Goal: Task Accomplishment & Management: Complete application form

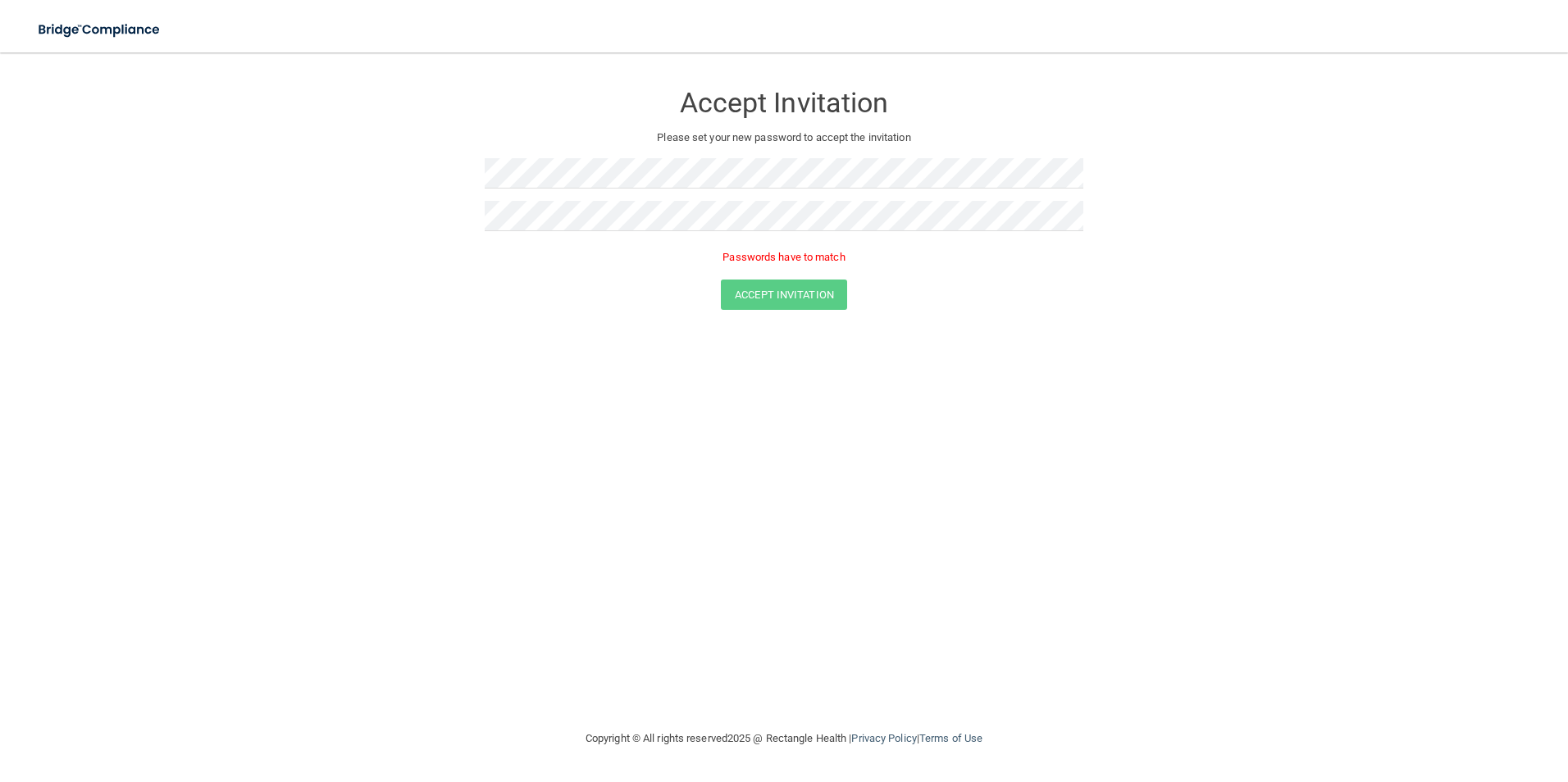
drag, startPoint x: 659, startPoint y: 188, endPoint x: 297, endPoint y: 161, distance: 363.0
click at [297, 161] on form "Accept Invitation Please set your new password to accept the invitation Passwor…" at bounding box center [784, 199] width 1503 height 261
click at [388, 183] on form "Accept Invitation Please set your new password to accept the invitation Passwor…" at bounding box center [784, 199] width 1503 height 261
click at [355, 207] on form "Accept Invitation Please set your new password to accept the invitation Passwor…" at bounding box center [784, 199] width 1503 height 261
click at [127, 519] on div "Accept Invitation Please set your new password to accept the invitation Accept …" at bounding box center [784, 390] width 1503 height 643
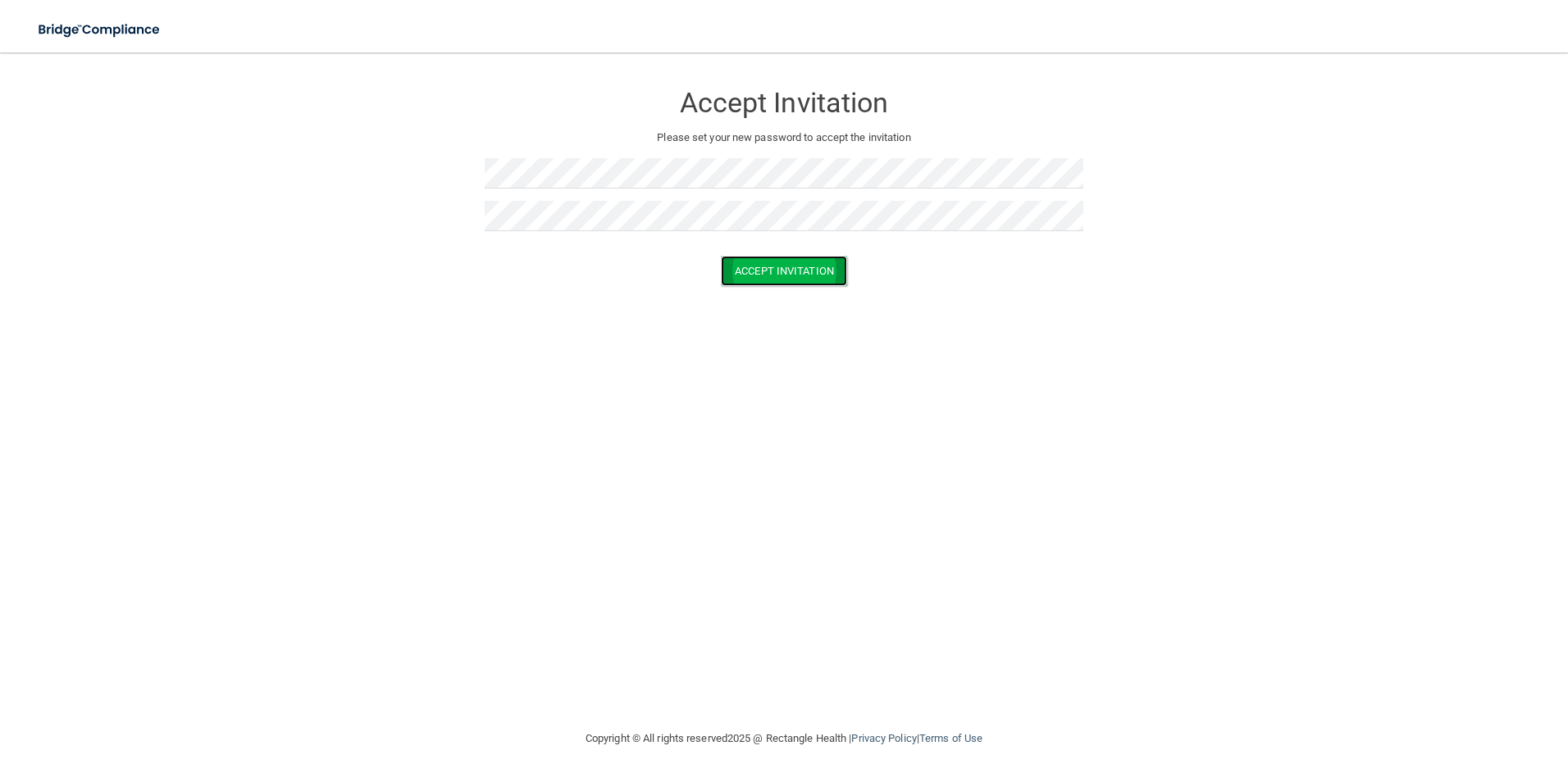
click at [800, 272] on button "Accept Invitation" at bounding box center [784, 271] width 127 height 30
click at [554, 338] on div "Accept Invitation Please set your new password to accept the invitation Token i…" at bounding box center [784, 390] width 1503 height 643
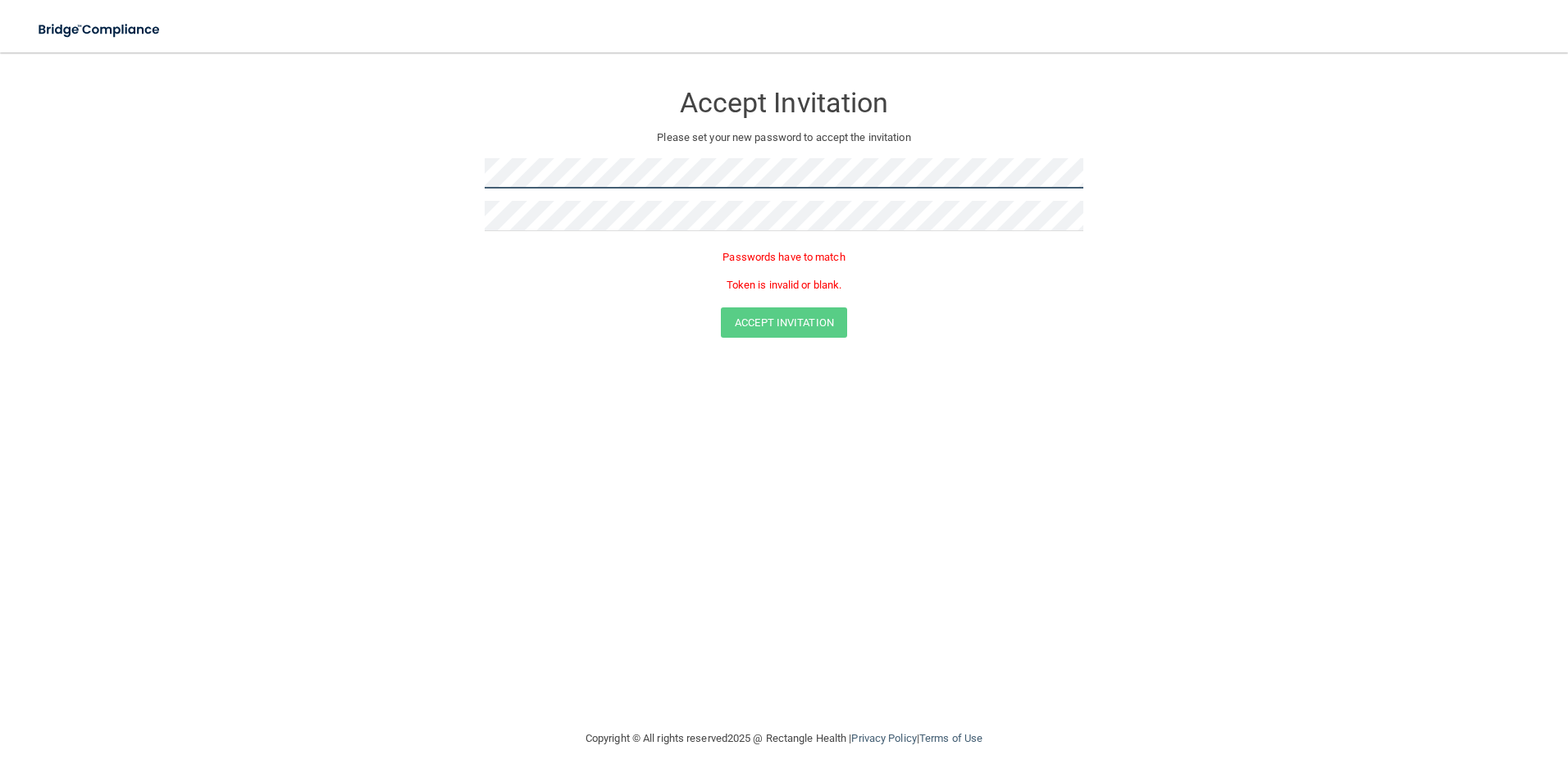
click at [399, 170] on form "Accept Invitation Please set your new password to accept the invitation Passwor…" at bounding box center [784, 213] width 1503 height 288
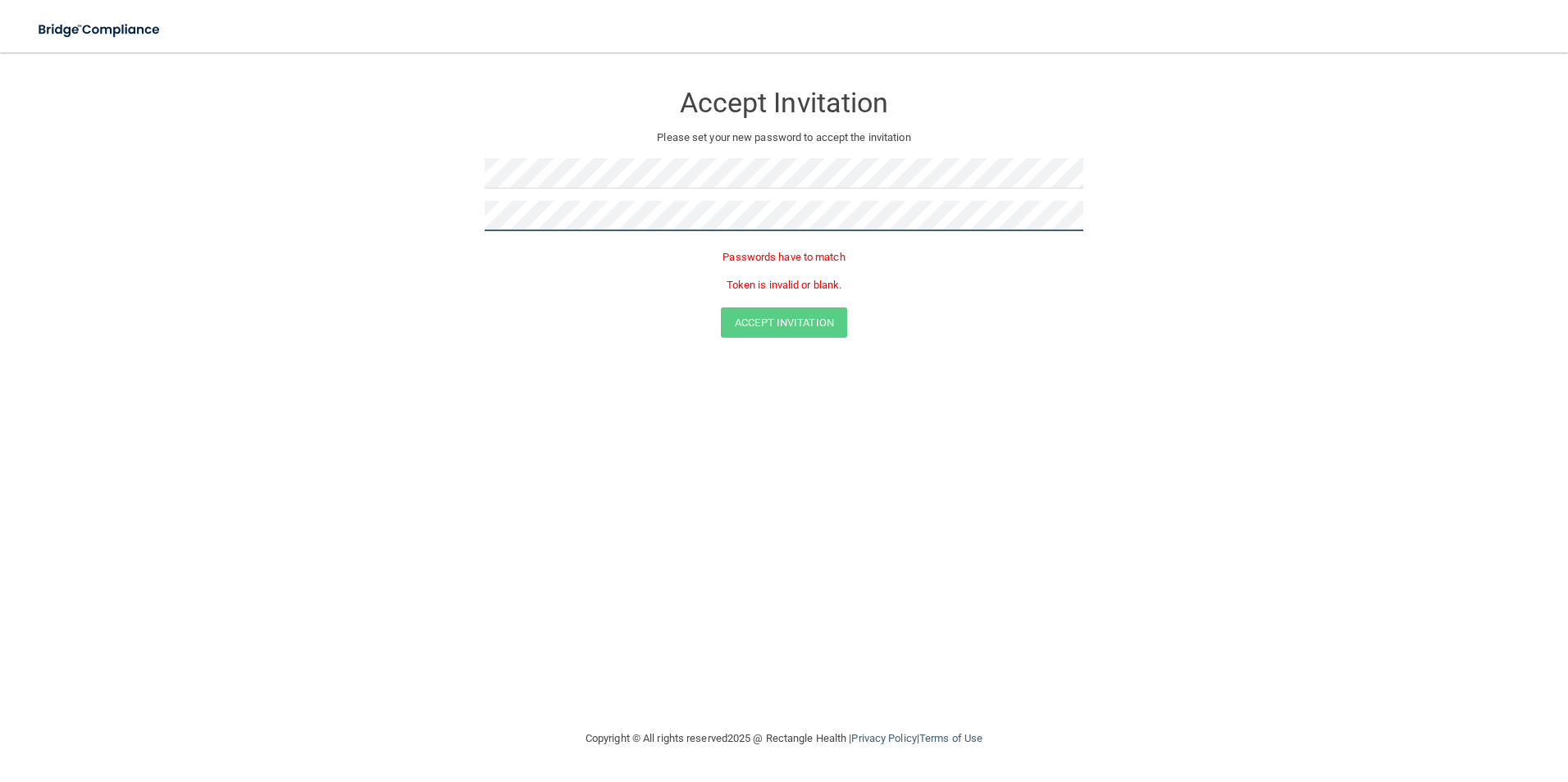
click at [443, 226] on form "Accept Invitation Please set your new password to accept the invitation Passwor…" at bounding box center [784, 213] width 1503 height 288
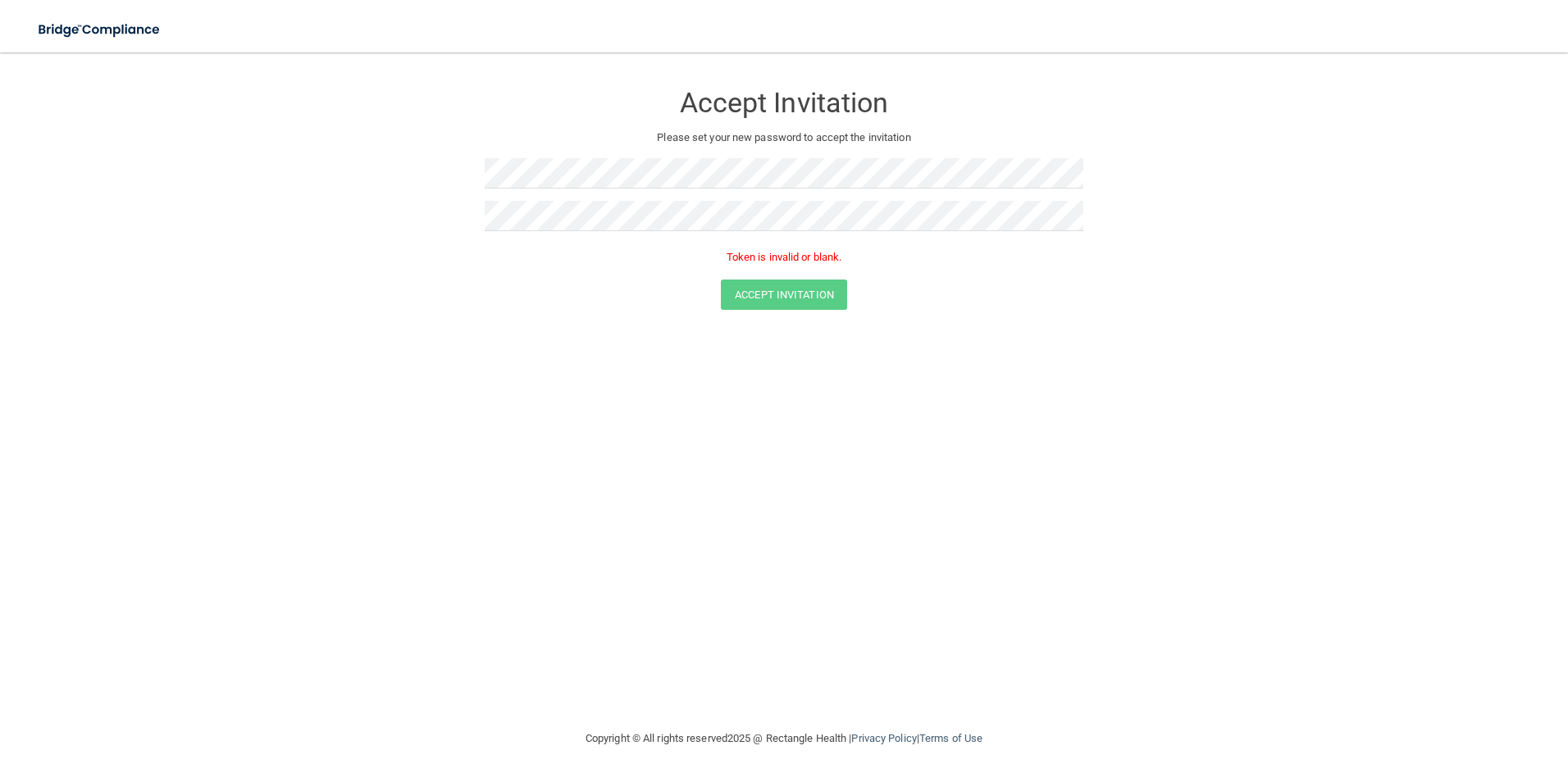
click at [949, 483] on div "Accept Invitation Please set your new password to accept the invitation Token i…" at bounding box center [784, 390] width 1503 height 643
